Goal: Information Seeking & Learning: Check status

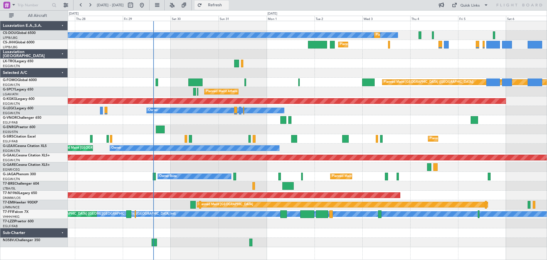
click at [227, 5] on span "Refresh" at bounding box center [215, 5] width 24 height 4
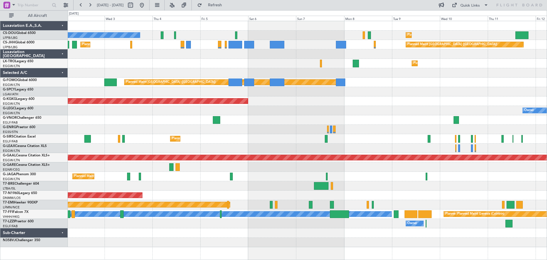
click at [228, 68] on div "Planned Maint [GEOGRAPHIC_DATA] ([GEOGRAPHIC_DATA]) No Crew Planned Maint [GEOG…" at bounding box center [307, 134] width 479 height 226
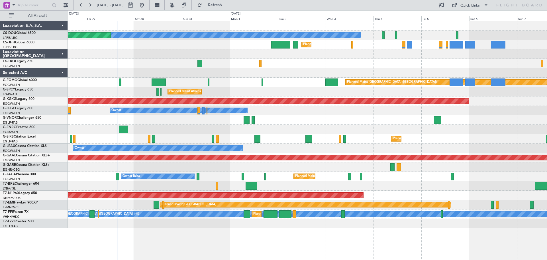
click at [389, 70] on div "Planned Maint [GEOGRAPHIC_DATA] ([GEOGRAPHIC_DATA]) No Crew Planned Maint [GEOG…" at bounding box center [307, 124] width 479 height 207
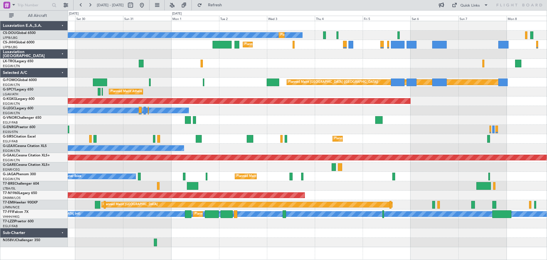
click at [376, 65] on div "Planned Maint Dusseldorf" at bounding box center [307, 63] width 479 height 9
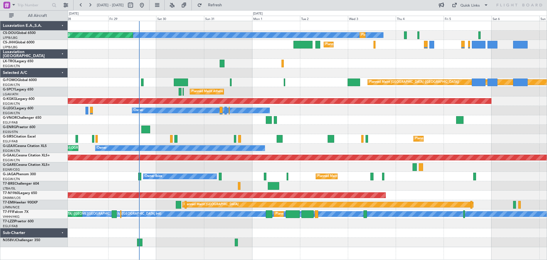
click at [339, 58] on div at bounding box center [307, 53] width 479 height 9
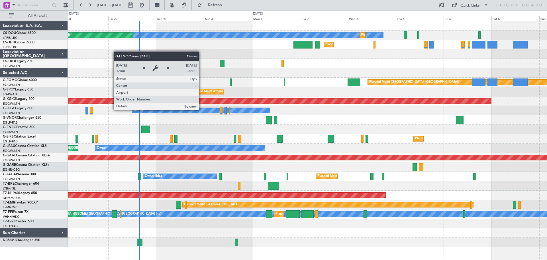
click at [202, 109] on div "Owner" at bounding box center [200, 110] width 137 height 5
click at [201, 109] on div "Owner" at bounding box center [200, 110] width 137 height 5
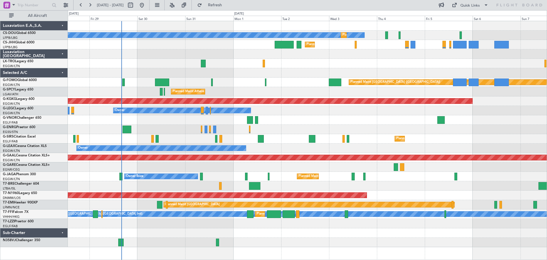
click at [304, 57] on div at bounding box center [307, 53] width 479 height 9
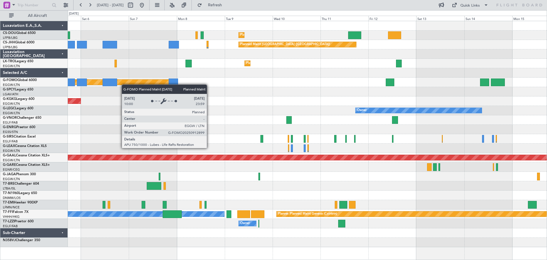
click at [124, 84] on div "Planned Maint [GEOGRAPHIC_DATA] ([GEOGRAPHIC_DATA]) Planned Maint [GEOGRAPHIC_D…" at bounding box center [307, 134] width 479 height 226
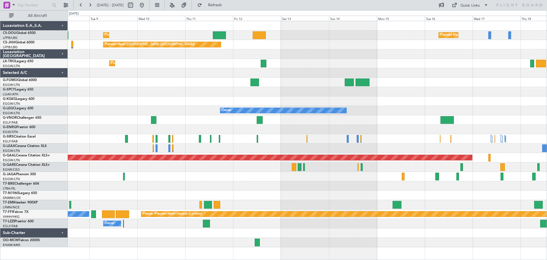
click at [151, 78] on div "Planned Maint [GEOGRAPHIC_DATA] ([GEOGRAPHIC_DATA]) Planned Maint [GEOGRAPHIC_D…" at bounding box center [307, 134] width 479 height 226
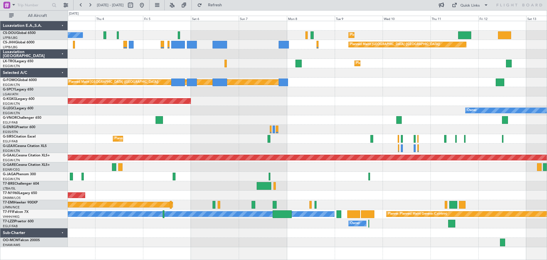
click at [371, 72] on div at bounding box center [307, 72] width 479 height 9
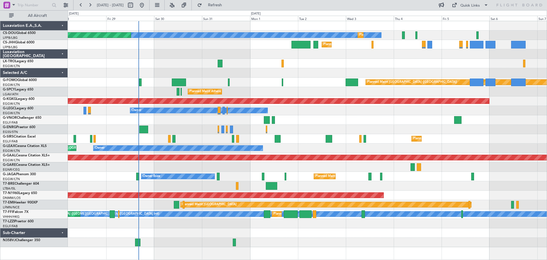
click at [240, 72] on div at bounding box center [307, 72] width 479 height 9
click at [319, 59] on div "Planned Maint Dusseldorf" at bounding box center [307, 63] width 479 height 9
click at [369, 59] on div "Planned Maint Dusseldorf" at bounding box center [307, 63] width 479 height 9
click at [417, 59] on div "Planned Maint Dusseldorf" at bounding box center [307, 63] width 479 height 9
click at [178, 49] on div "Planned Maint [GEOGRAPHIC_DATA] ([GEOGRAPHIC_DATA]) Planned Maint [GEOGRAPHIC_D…" at bounding box center [307, 44] width 479 height 9
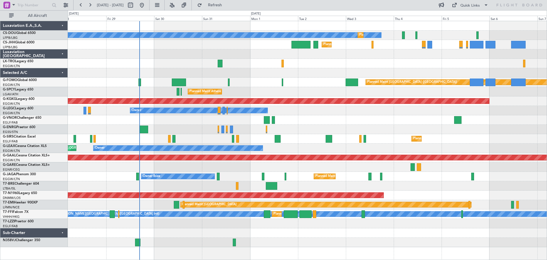
click at [225, 50] on div at bounding box center [307, 53] width 479 height 9
click at [179, 50] on div at bounding box center [307, 53] width 479 height 9
click at [178, 59] on div "Planned Maint Dusseldorf" at bounding box center [307, 63] width 479 height 9
click at [177, 49] on div at bounding box center [307, 53] width 479 height 9
click at [178, 40] on div "Planned Maint [GEOGRAPHIC_DATA] ([GEOGRAPHIC_DATA]) Planned Maint [GEOGRAPHIC_D…" at bounding box center [307, 44] width 479 height 9
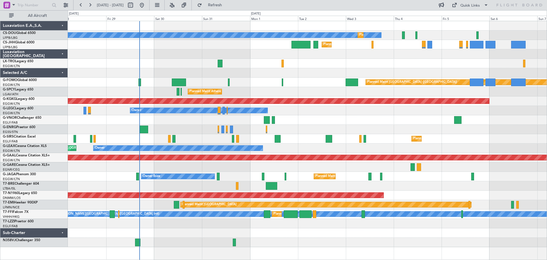
click at [224, 49] on div "Planned Maint [GEOGRAPHIC_DATA] ([GEOGRAPHIC_DATA]) Planned Maint [GEOGRAPHIC_D…" at bounding box center [307, 44] width 479 height 9
click at [275, 49] on div at bounding box center [307, 53] width 479 height 9
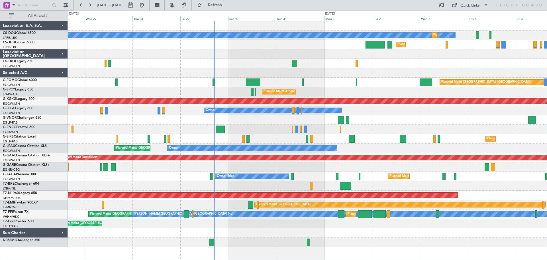
click at [260, 62] on div at bounding box center [307, 63] width 479 height 9
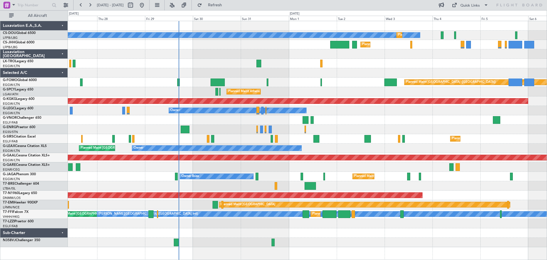
click at [214, 56] on div at bounding box center [307, 53] width 479 height 9
